Goal: Information Seeking & Learning: Learn about a topic

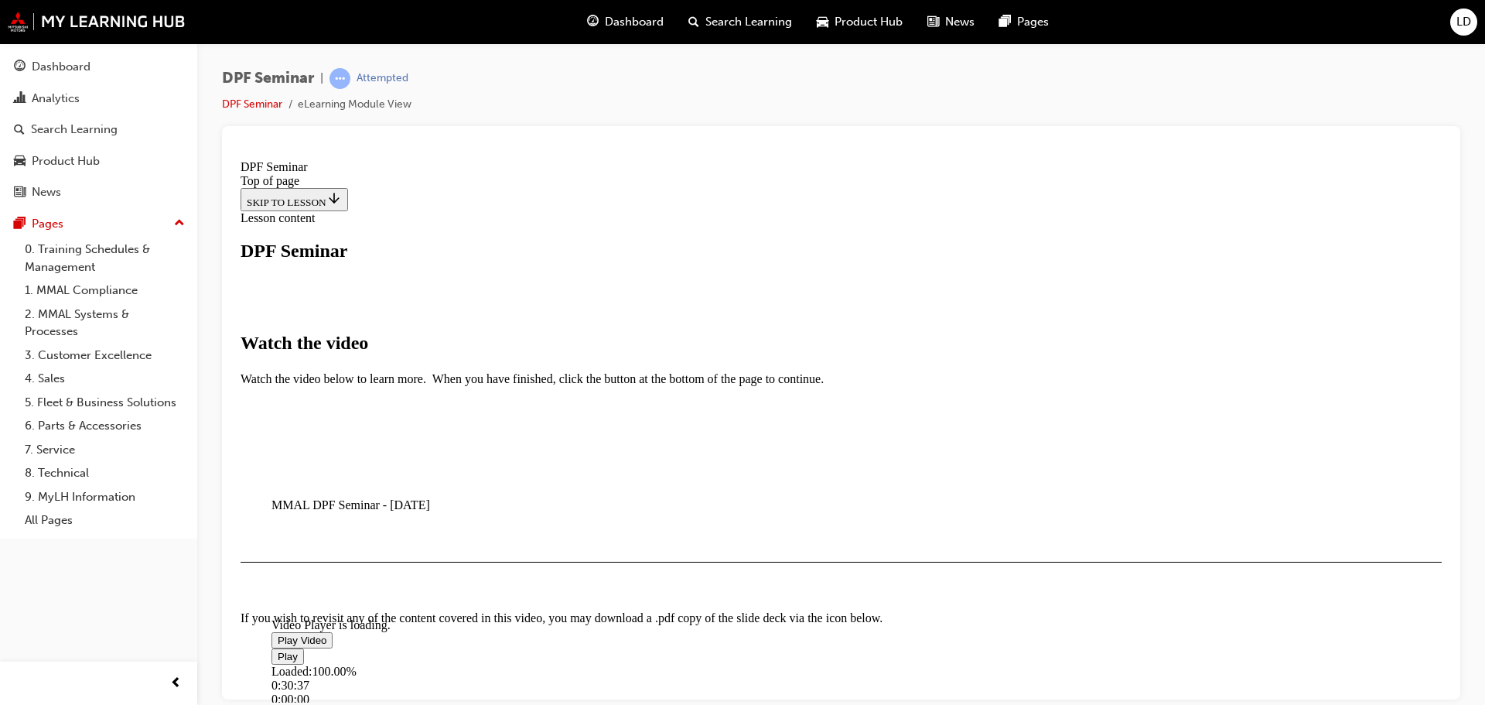
scroll to position [628, 0]
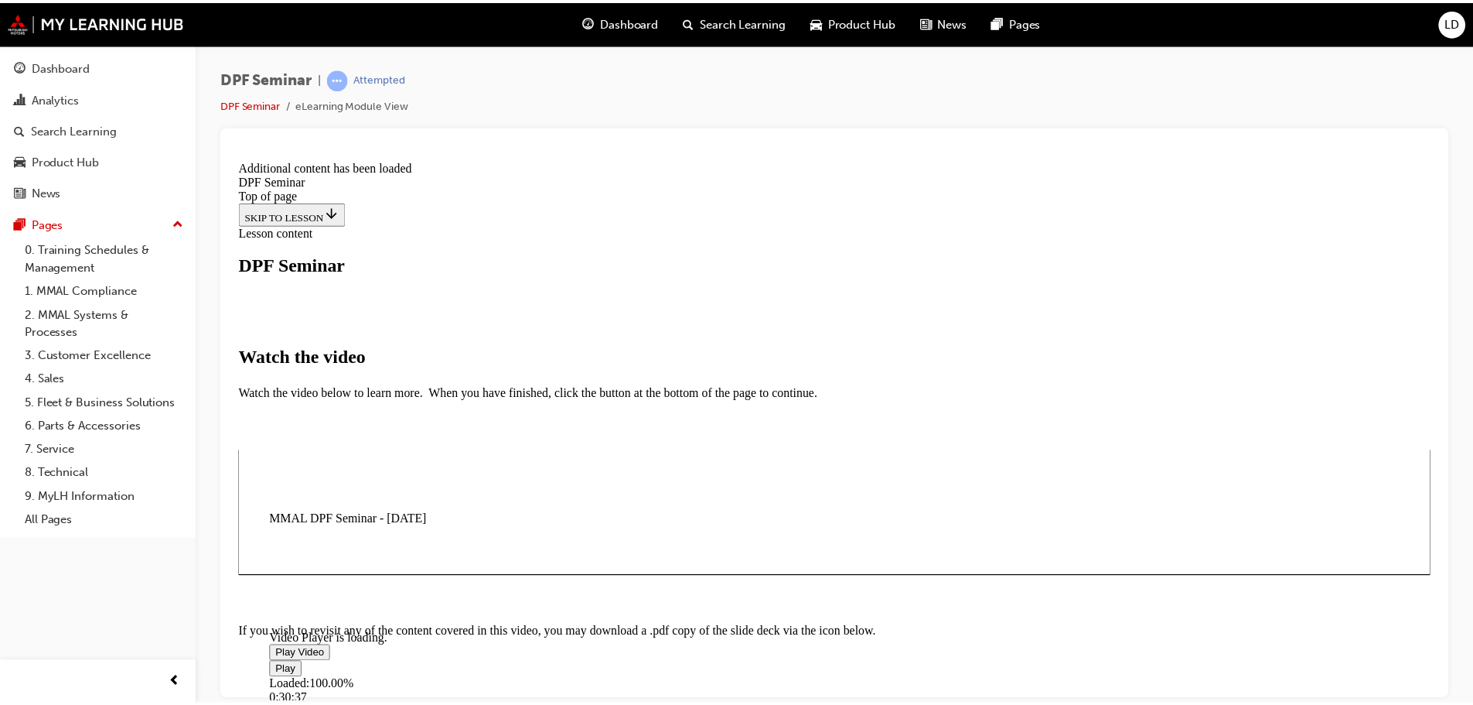
scroll to position [756, 0]
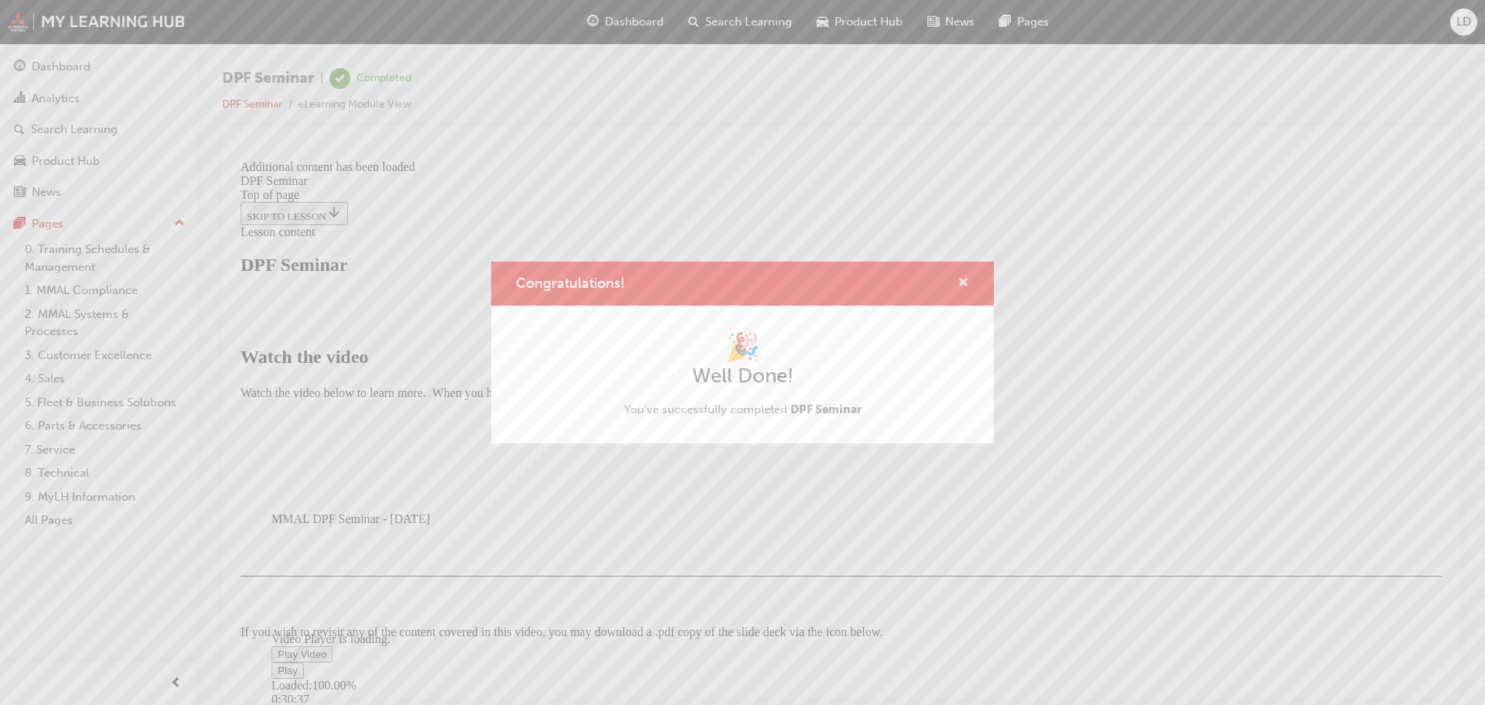
click at [729, 279] on span "cross-icon" at bounding box center [963, 284] width 12 height 14
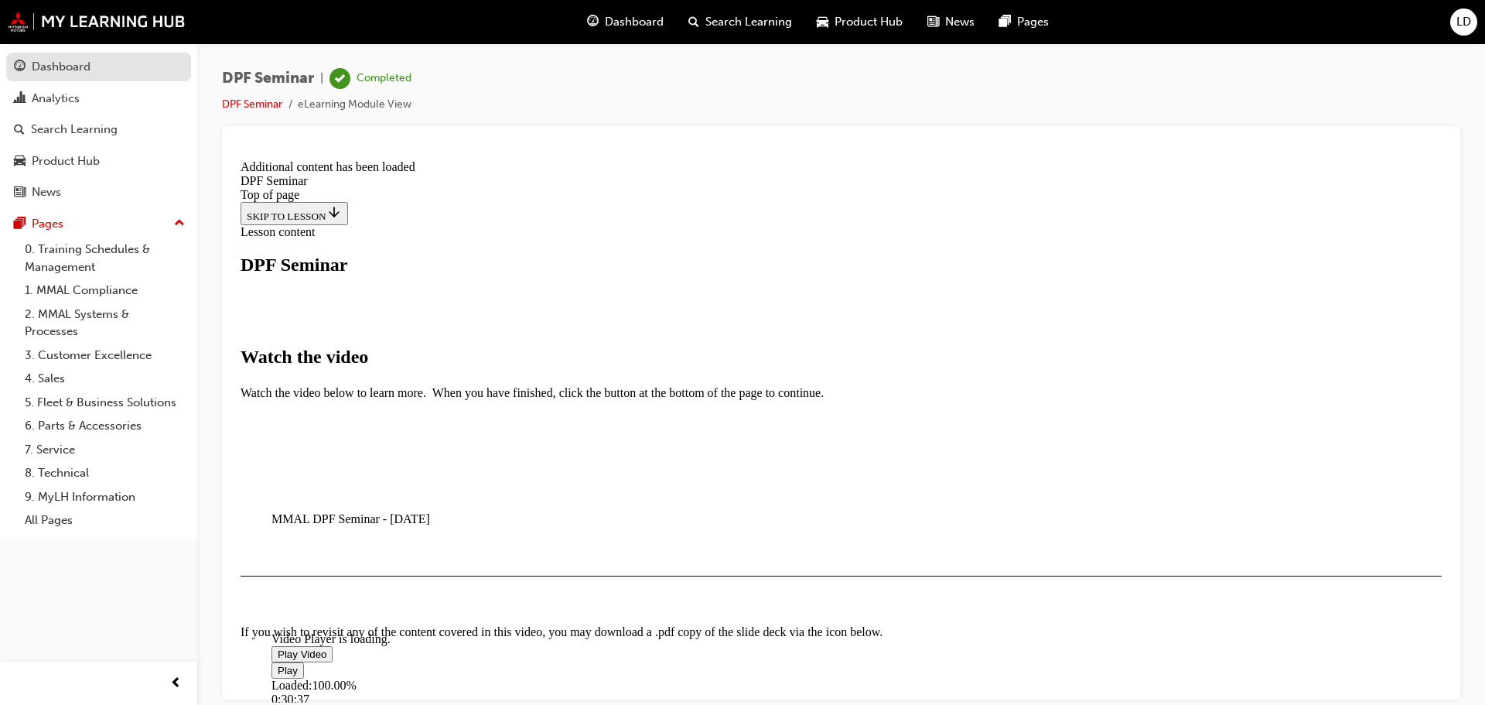
click at [59, 71] on div "Dashboard" at bounding box center [61, 67] width 59 height 18
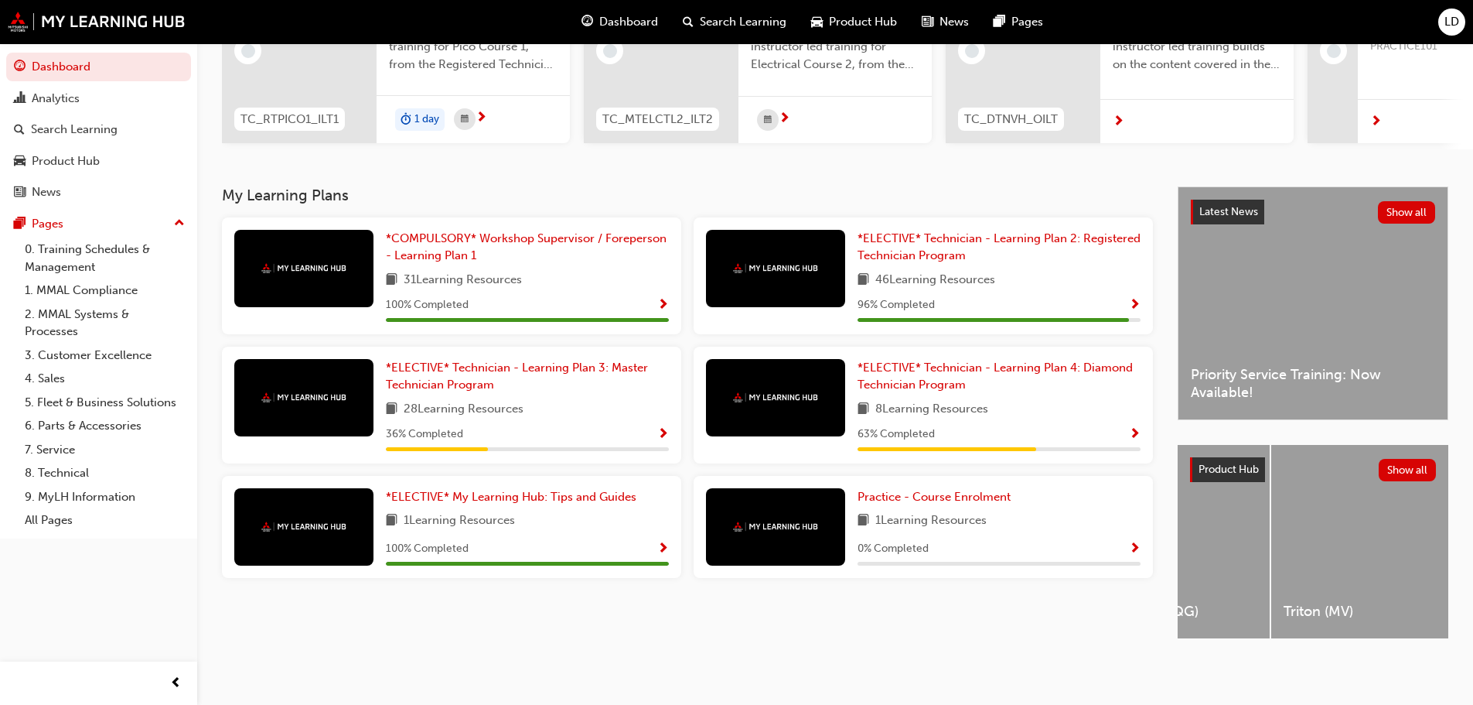
scroll to position [0, 1121]
click at [729, 201] on div "Latest News Show all" at bounding box center [1313, 211] width 269 height 49
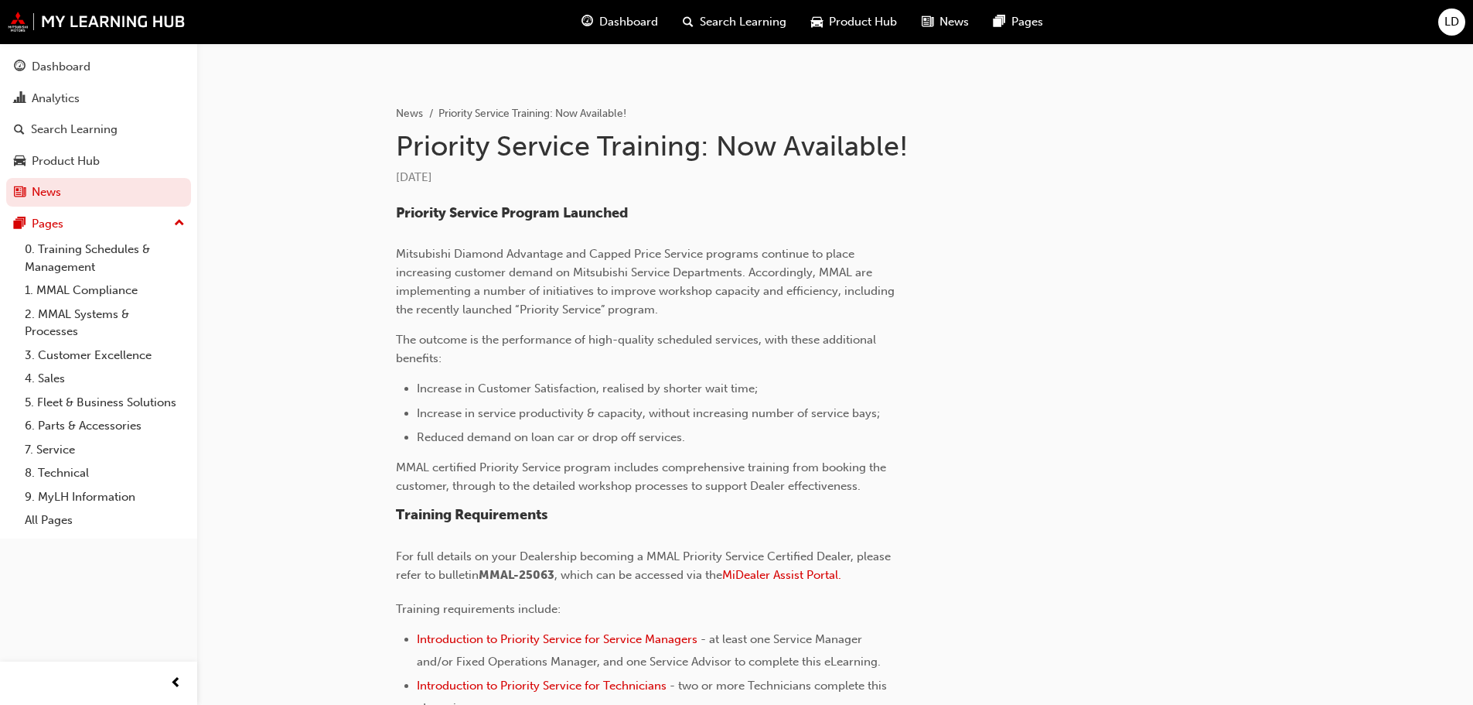
scroll to position [410, 0]
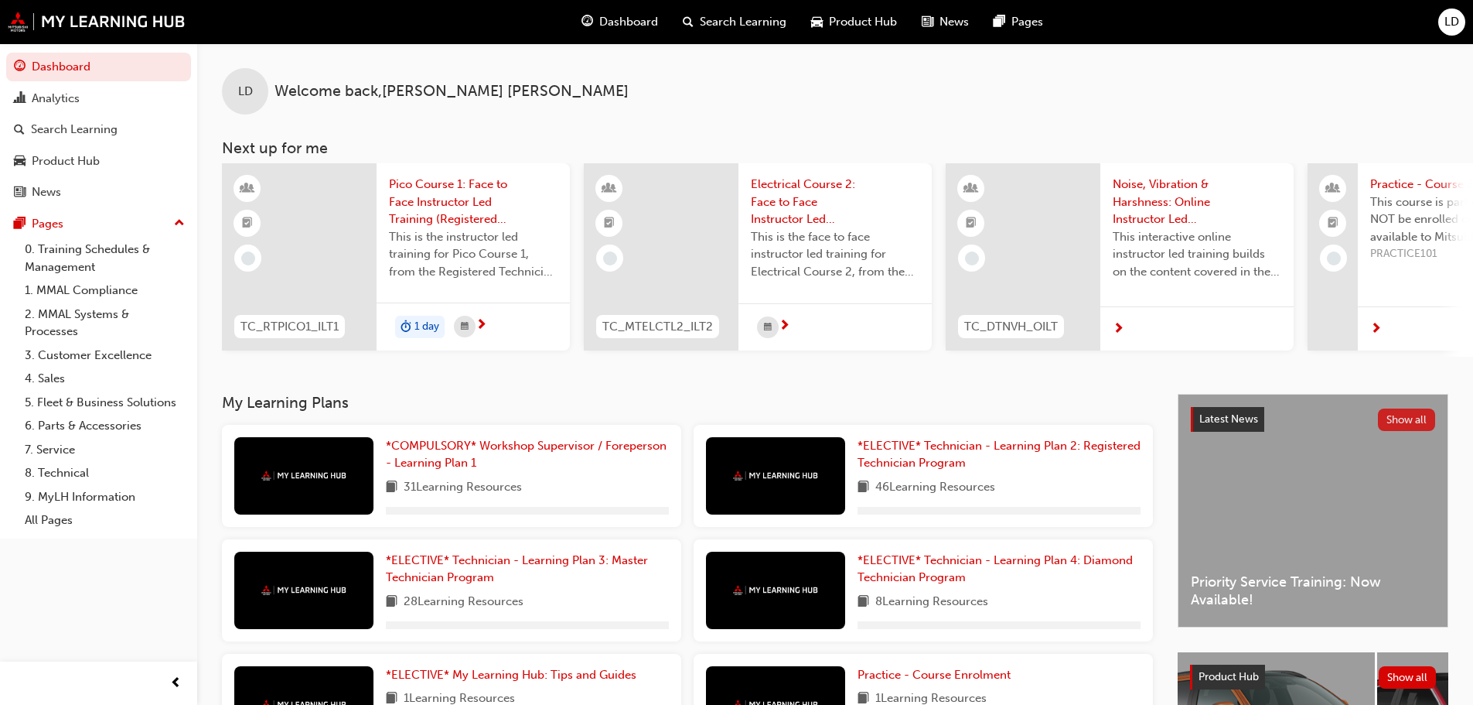
click at [729, 424] on button "Show all" at bounding box center [1407, 419] width 58 height 22
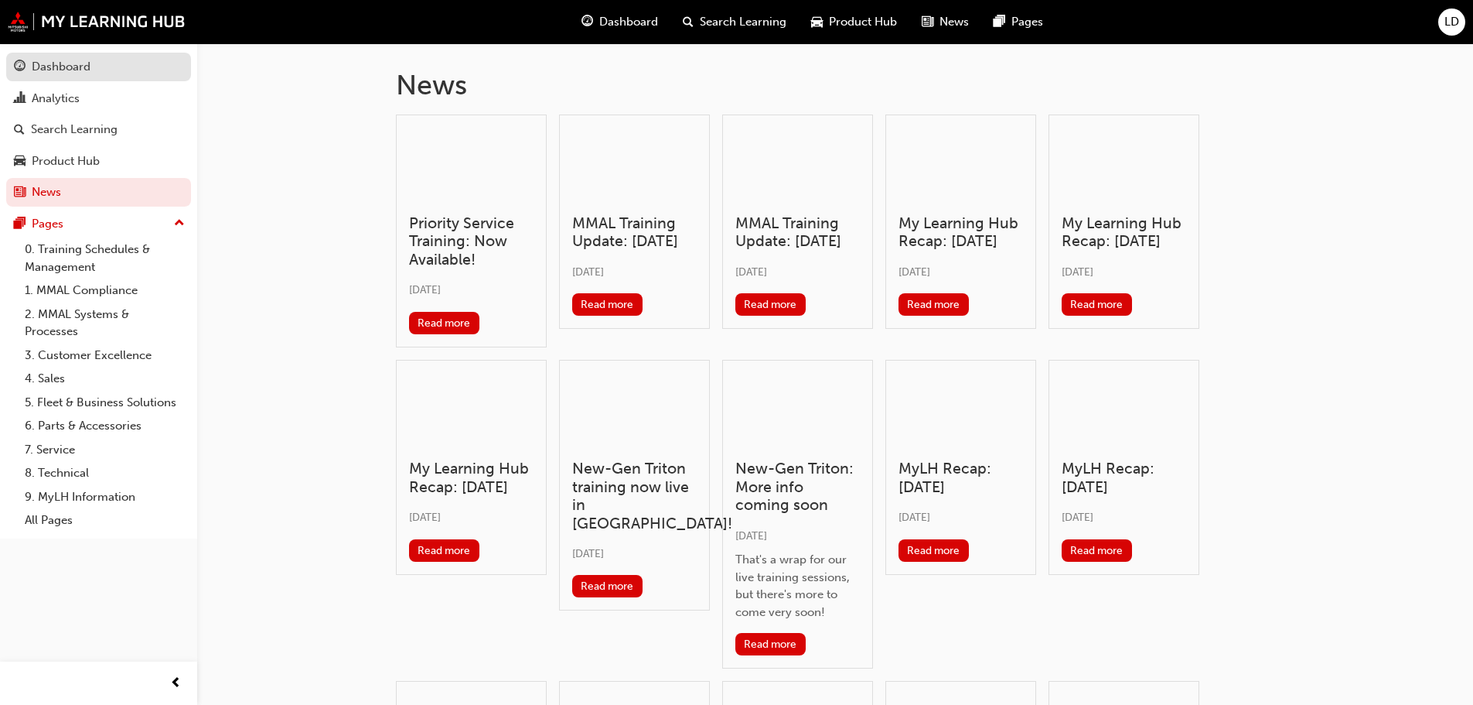
click at [102, 67] on div "Dashboard" at bounding box center [98, 66] width 169 height 19
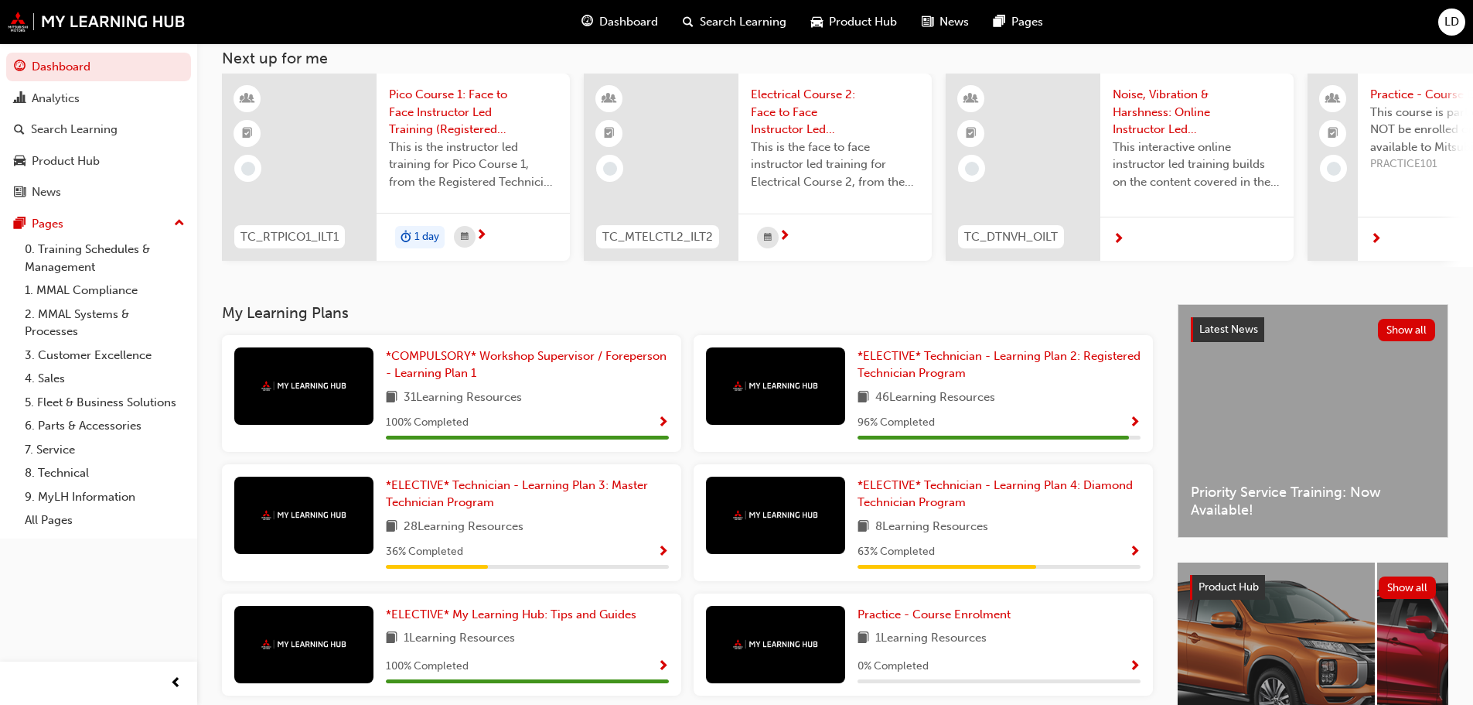
scroll to position [220, 0]
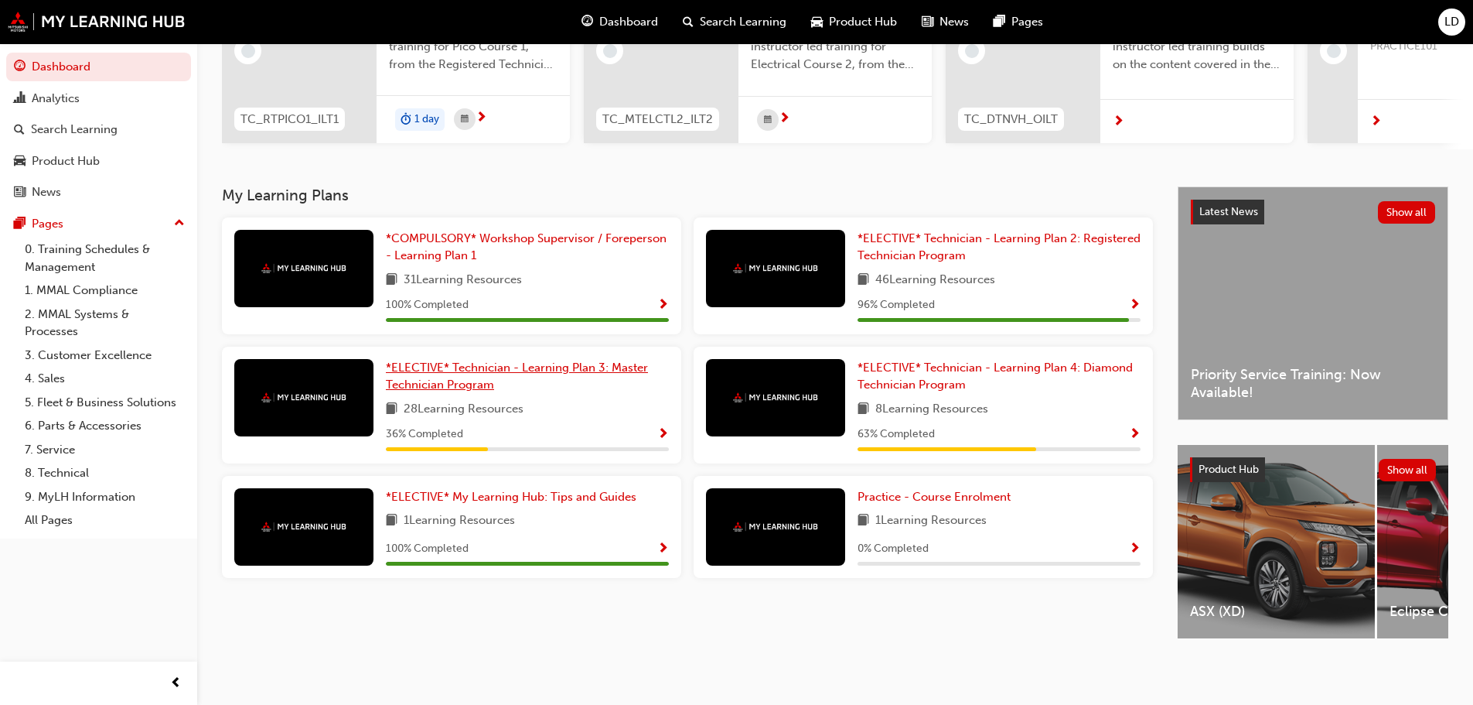
click at [514, 367] on span "*ELECTIVE* Technician - Learning Plan 3: Master Technician Program" at bounding box center [517, 376] width 262 height 32
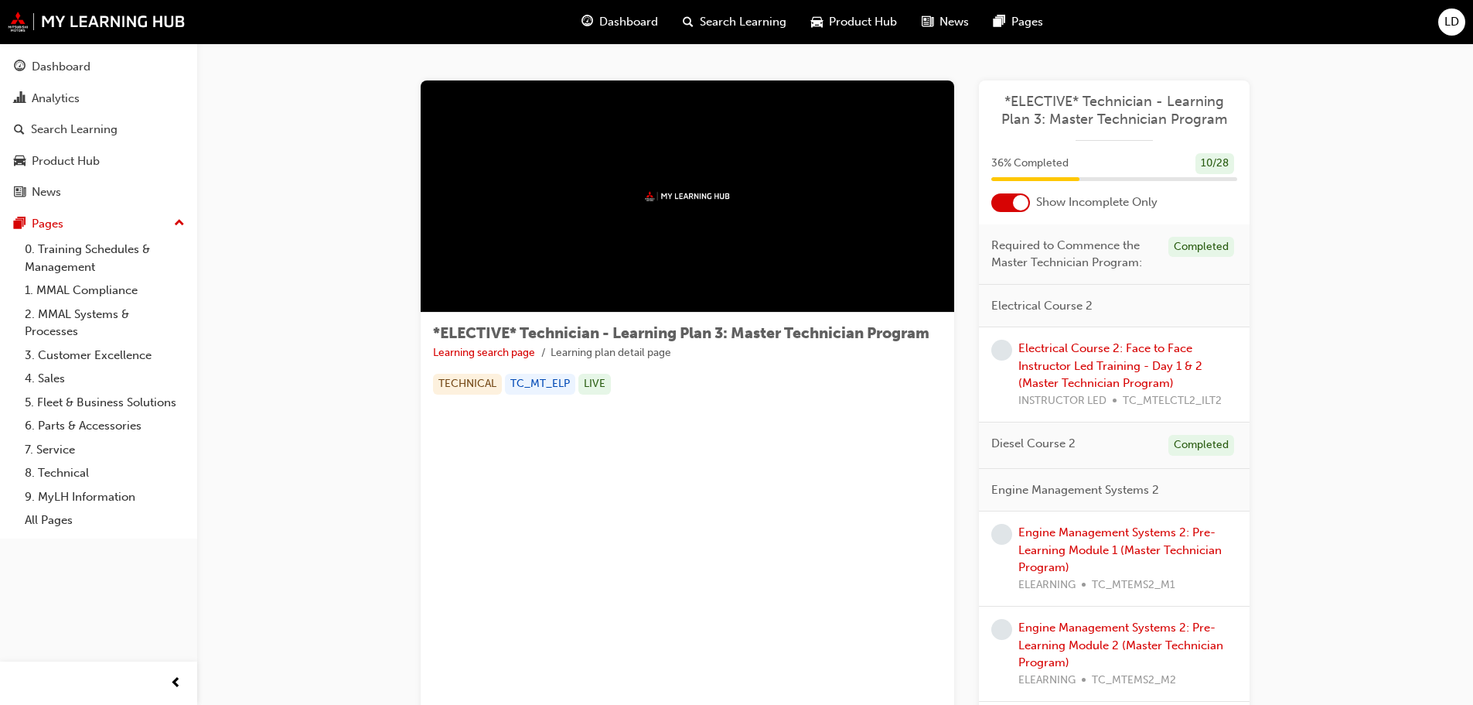
click at [729, 197] on div at bounding box center [1020, 202] width 15 height 15
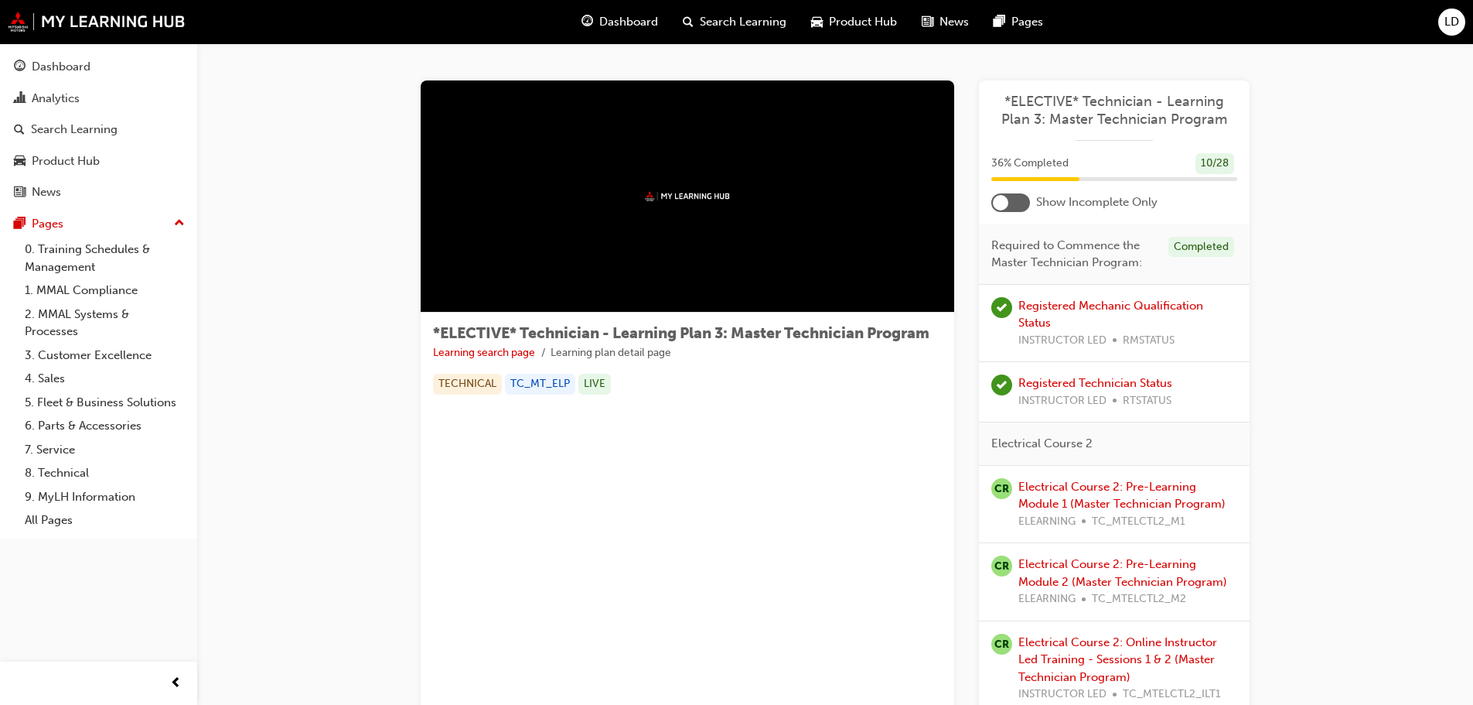
click at [729, 197] on div at bounding box center [1011, 202] width 39 height 19
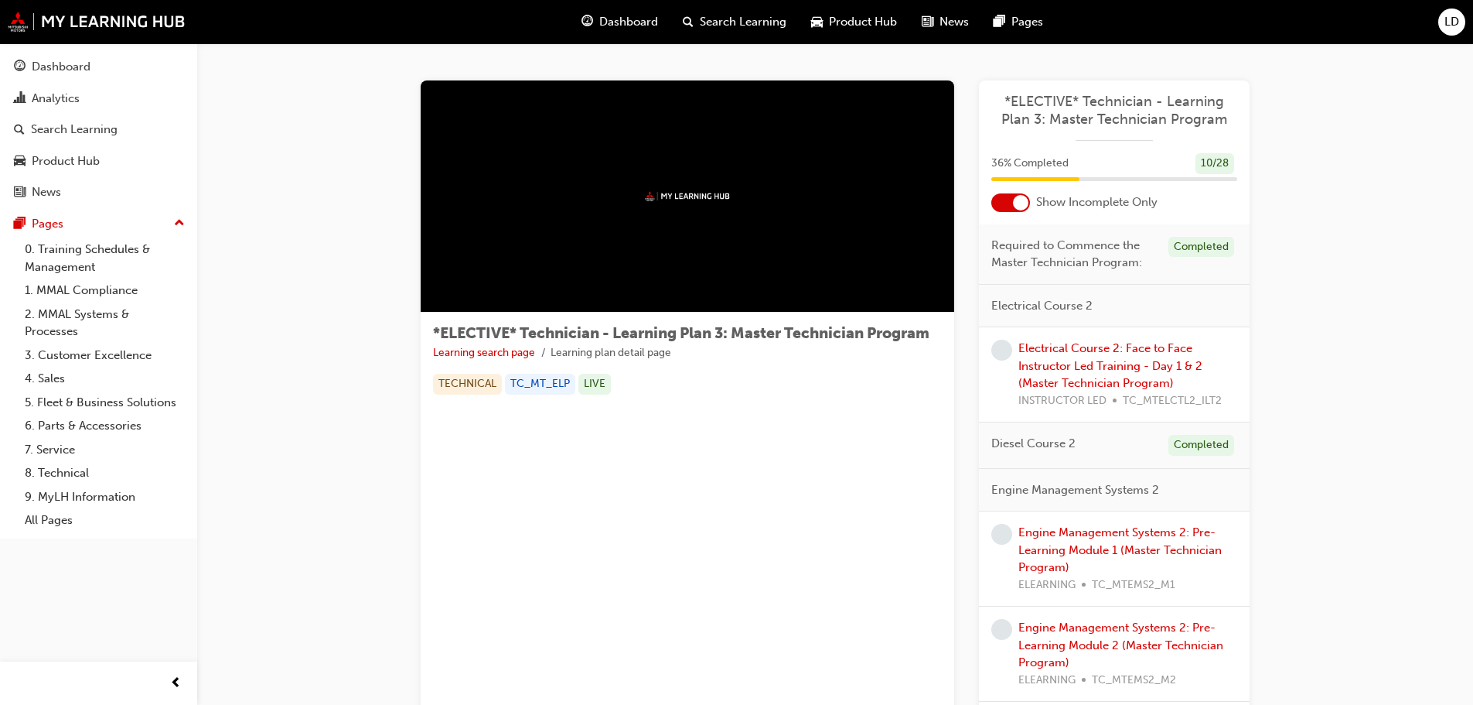
click at [729, 197] on div at bounding box center [1020, 202] width 15 height 15
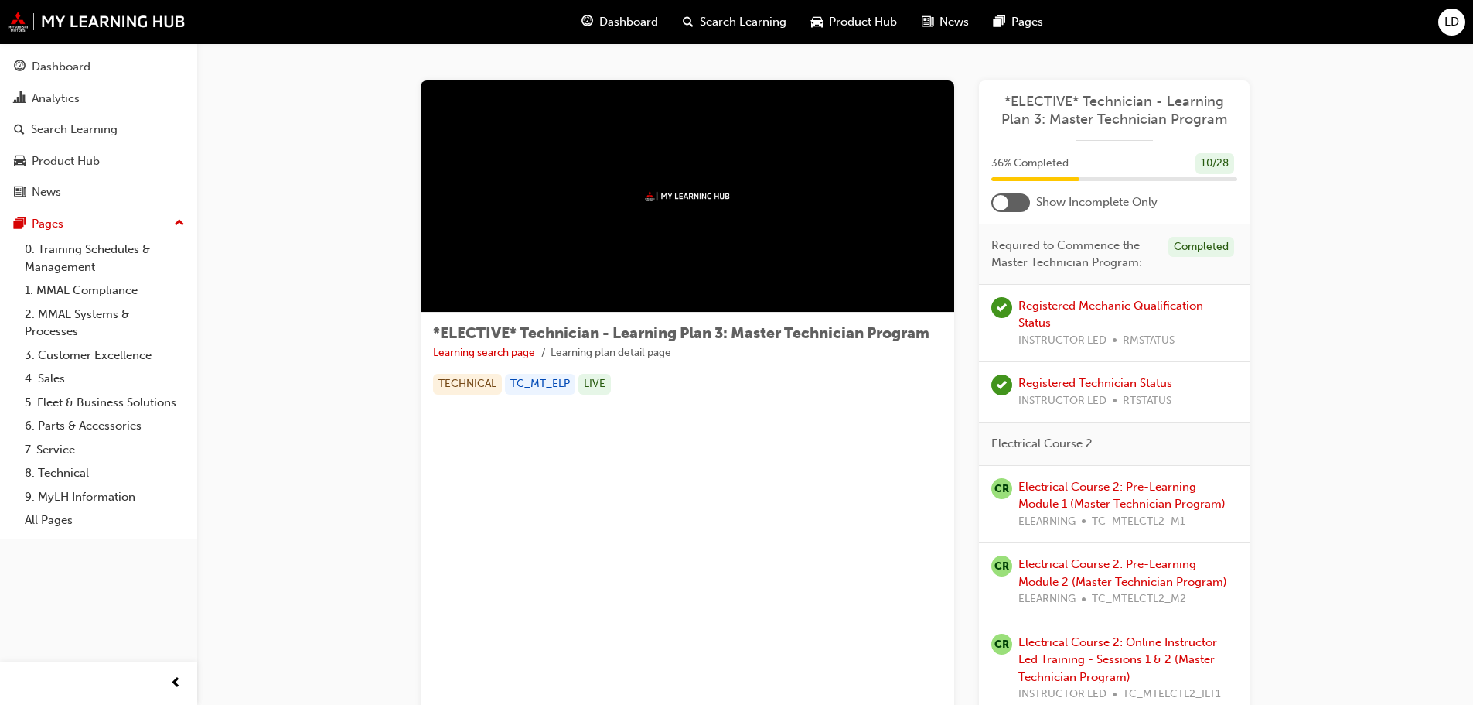
click at [729, 197] on div at bounding box center [1011, 202] width 39 height 19
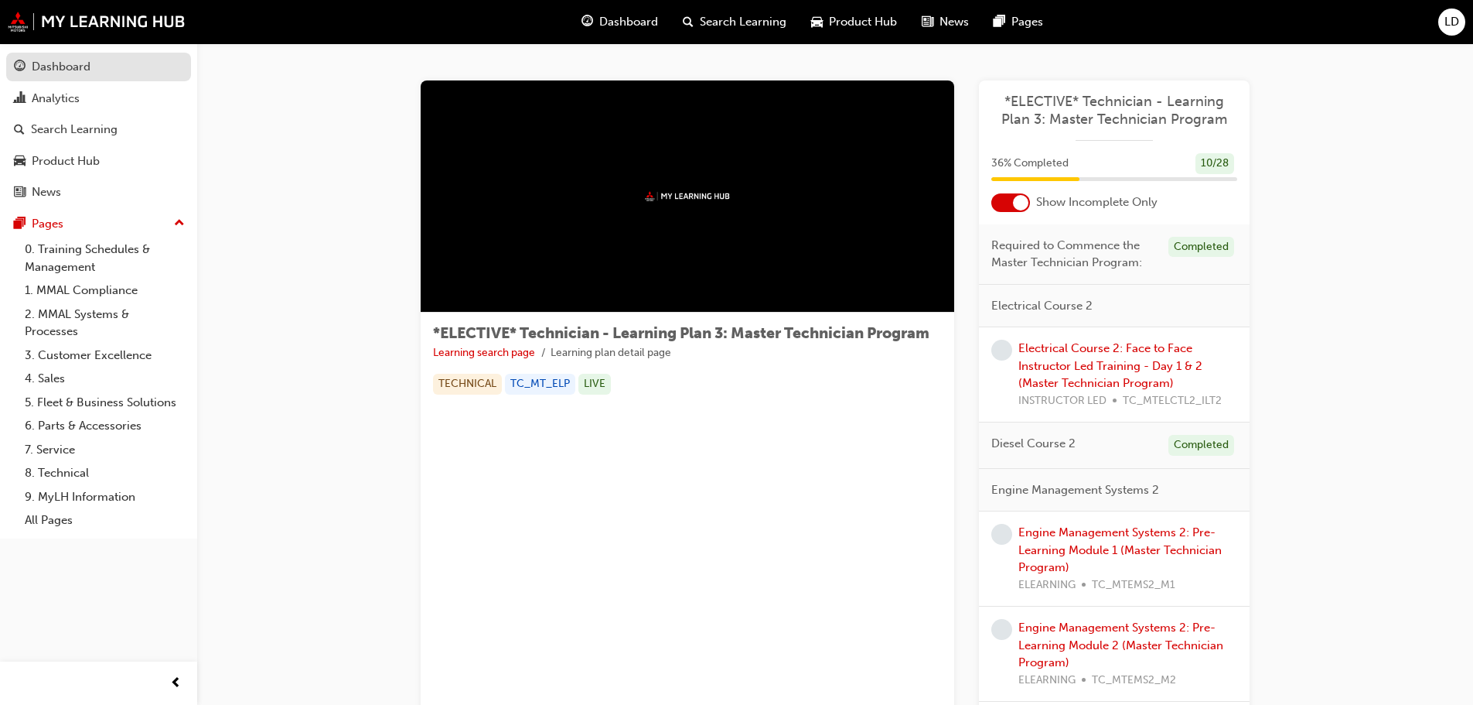
click at [67, 70] on div "Dashboard" at bounding box center [61, 67] width 59 height 18
